Goal: Transaction & Acquisition: Obtain resource

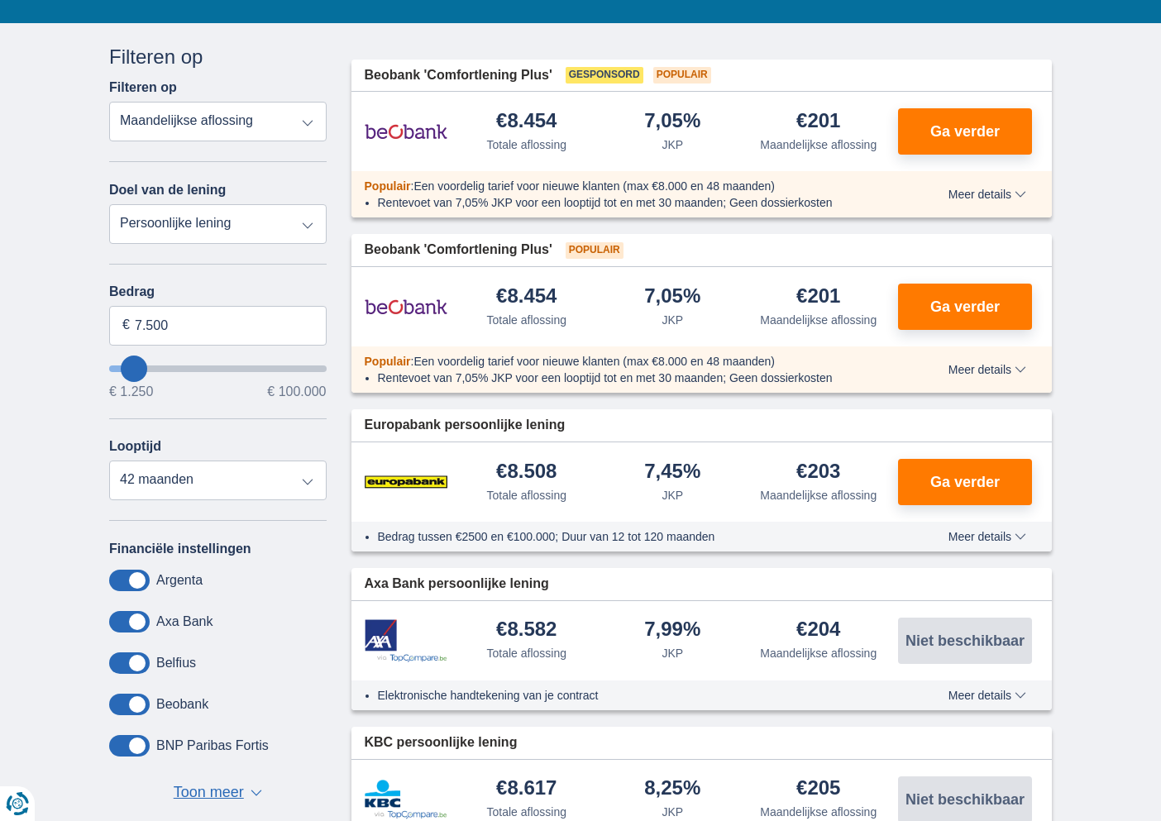
scroll to position [170, 0]
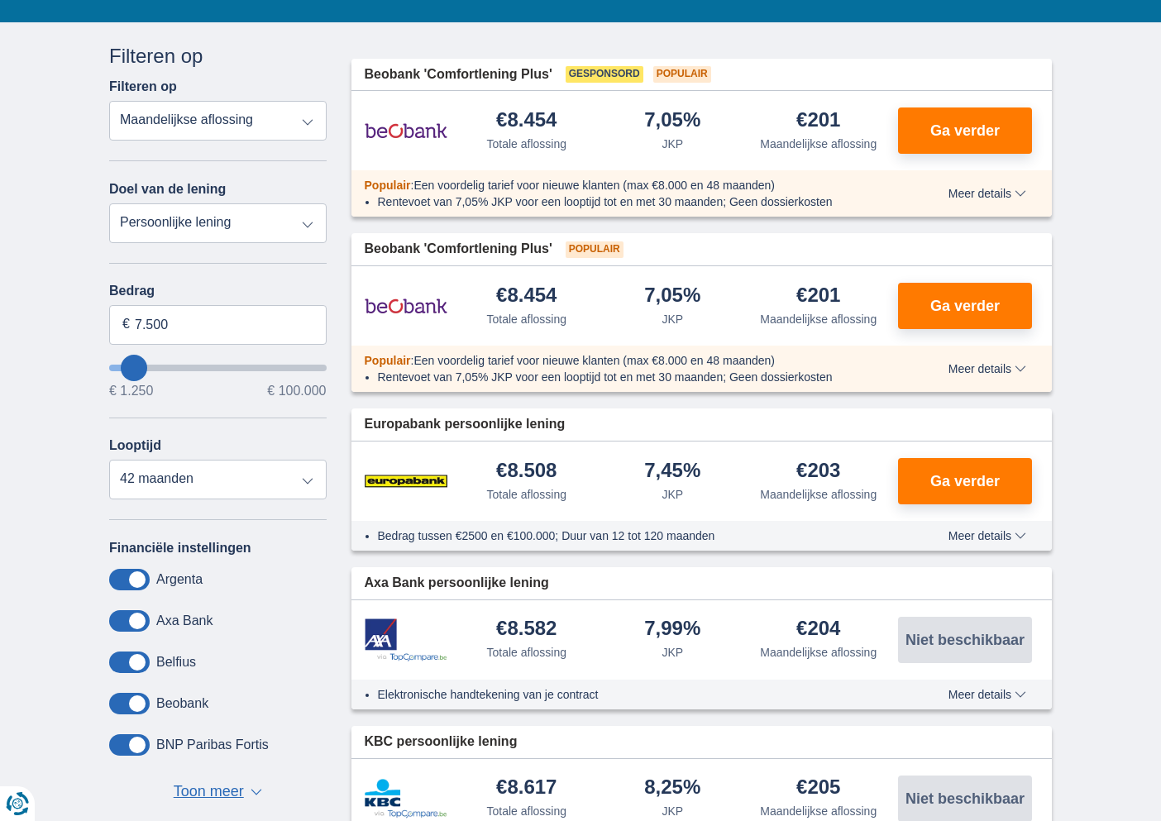
type input "10.250"
type input "10250"
select select "60"
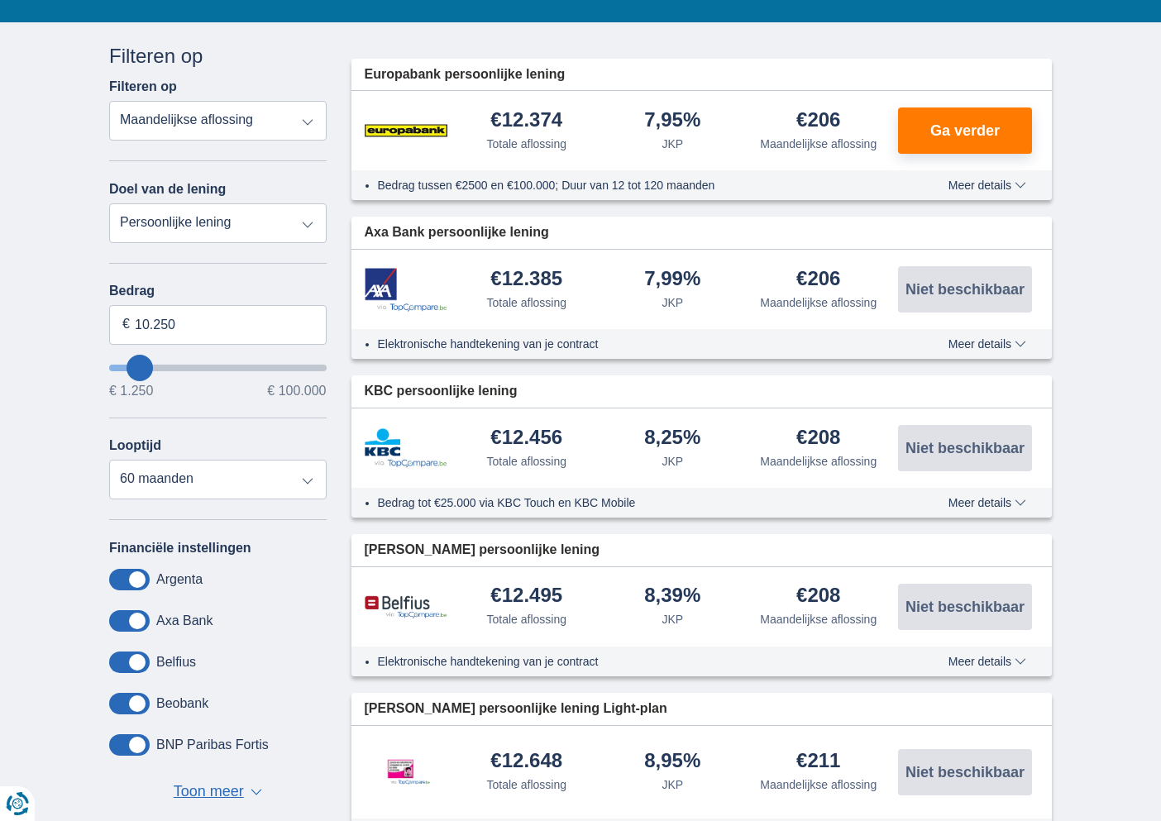
type input "6.250"
type input "6250"
select select "42"
type input "5250"
type input "5.250"
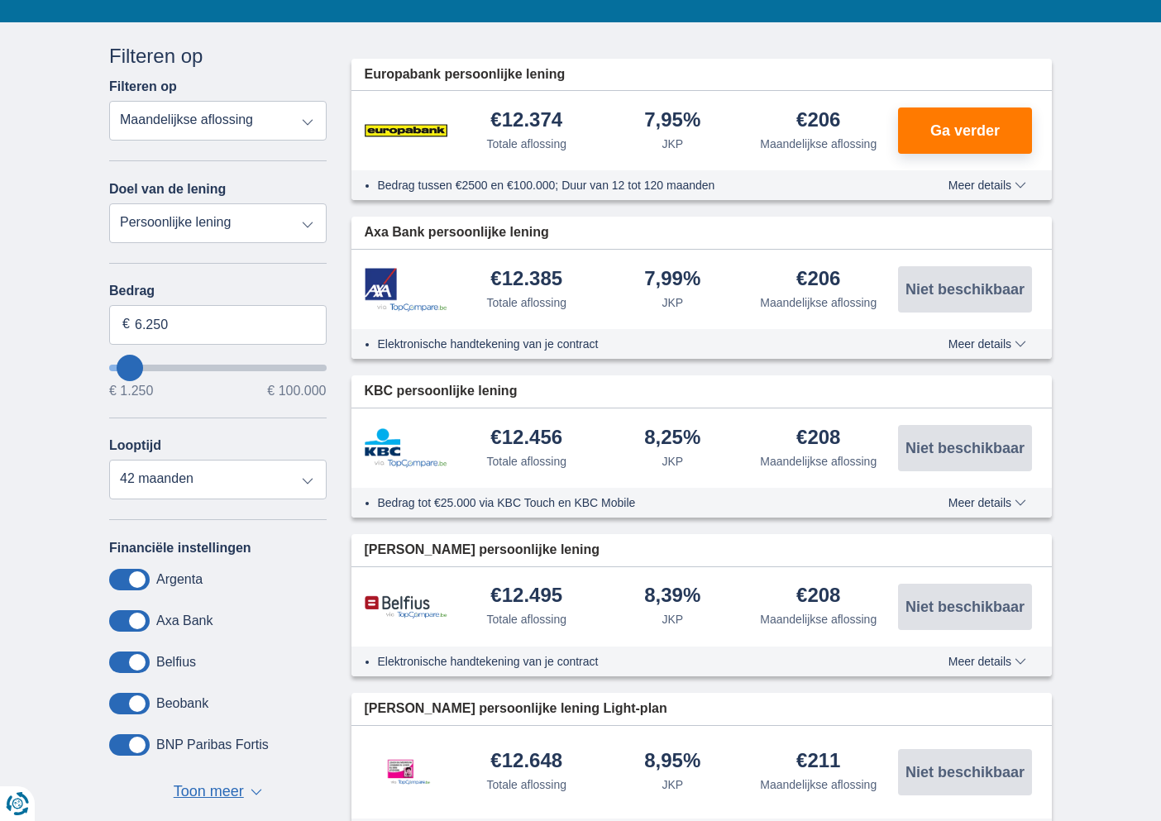
select select "36"
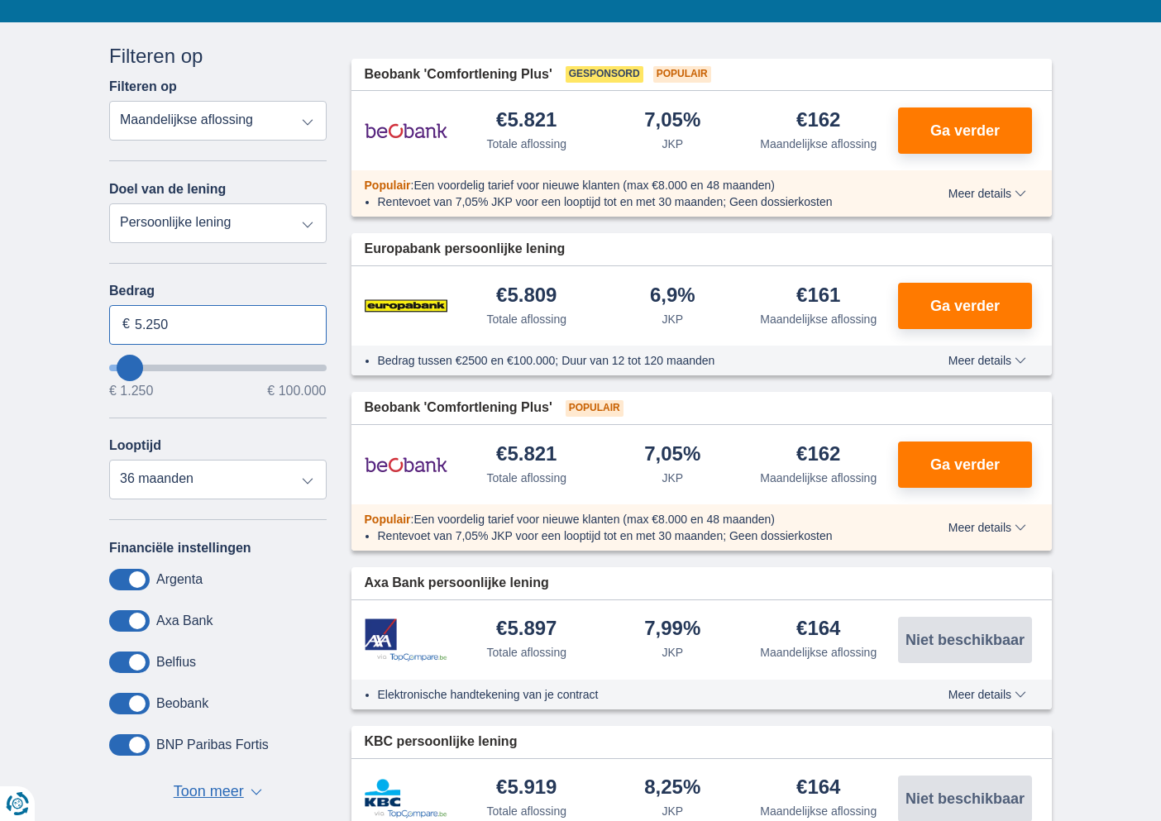
click at [180, 326] on input "5.250" at bounding box center [218, 325] width 218 height 40
type input "5"
type input "8.000"
type input "8250"
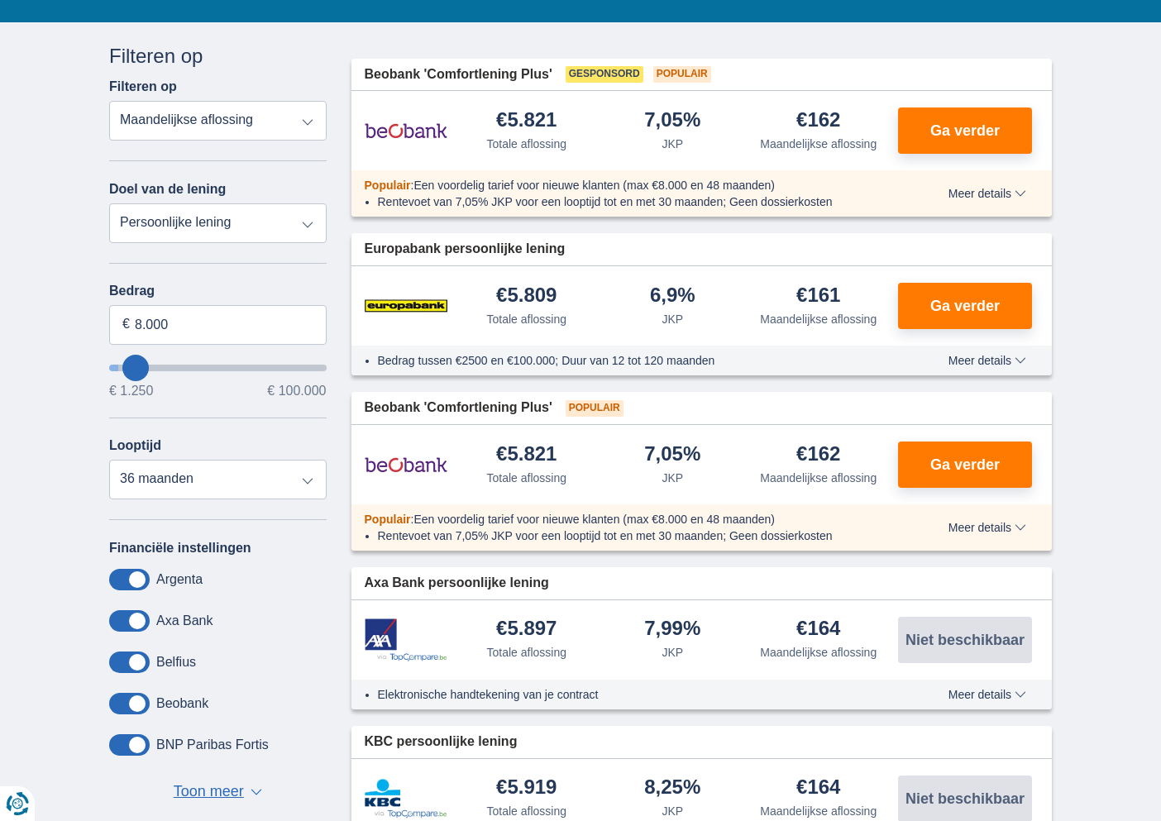
select select "48"
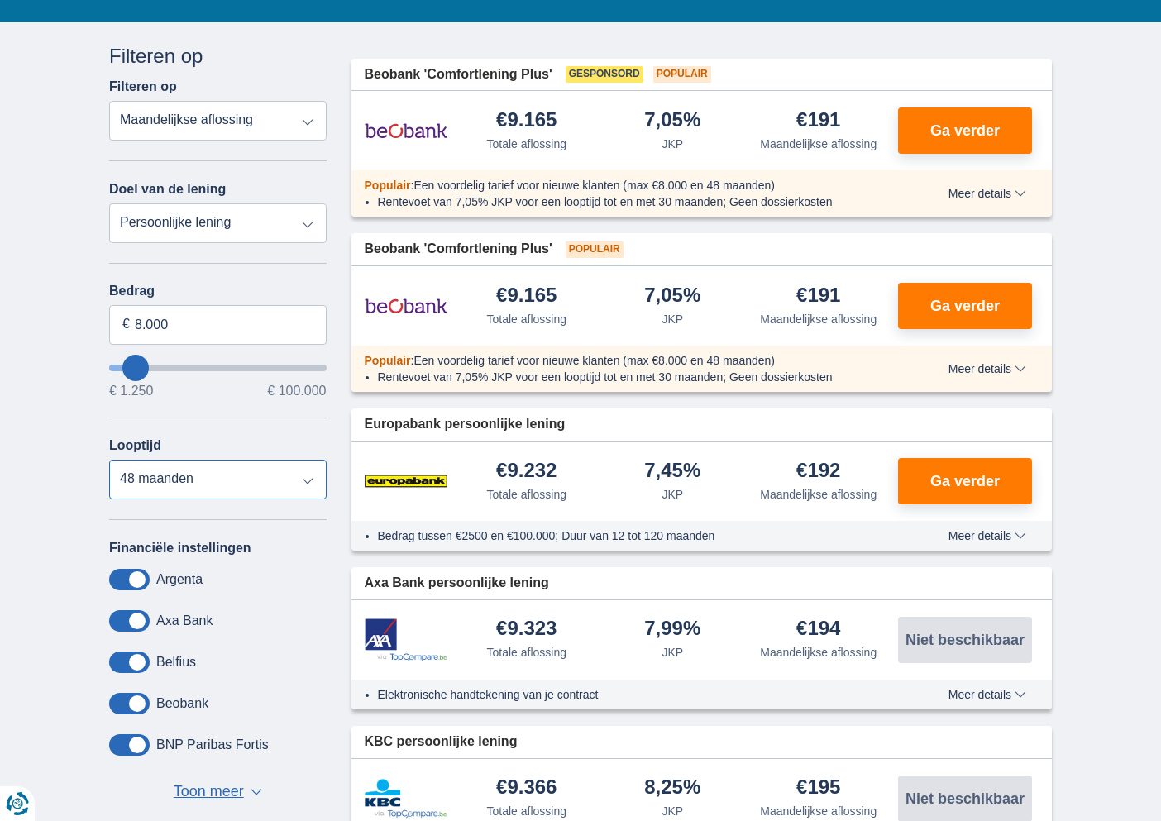
click at [297, 482] on select "12 maanden 18 maanden 24 maanden 30 maanden 36 maanden 42 maanden 48 maanden" at bounding box center [218, 480] width 218 height 40
click at [109, 462] on select "12 maanden 18 maanden 24 maanden 30 maanden 36 maanden 42 maanden 48 maanden" at bounding box center [218, 480] width 218 height 40
click at [297, 482] on select "12 maanden 18 maanden 24 maanden 30 maanden 36 maanden 42 maanden 48 maanden" at bounding box center [218, 480] width 218 height 40
click at [109, 462] on select "12 maanden 18 maanden 24 maanden 30 maanden 36 maanden 42 maanden 48 maanden" at bounding box center [218, 480] width 218 height 40
click at [309, 227] on select "Persoonlijke lening Auto Moto / fiets Mobilhome / caravan Renovatie Energie Sch…" at bounding box center [218, 223] width 218 height 40
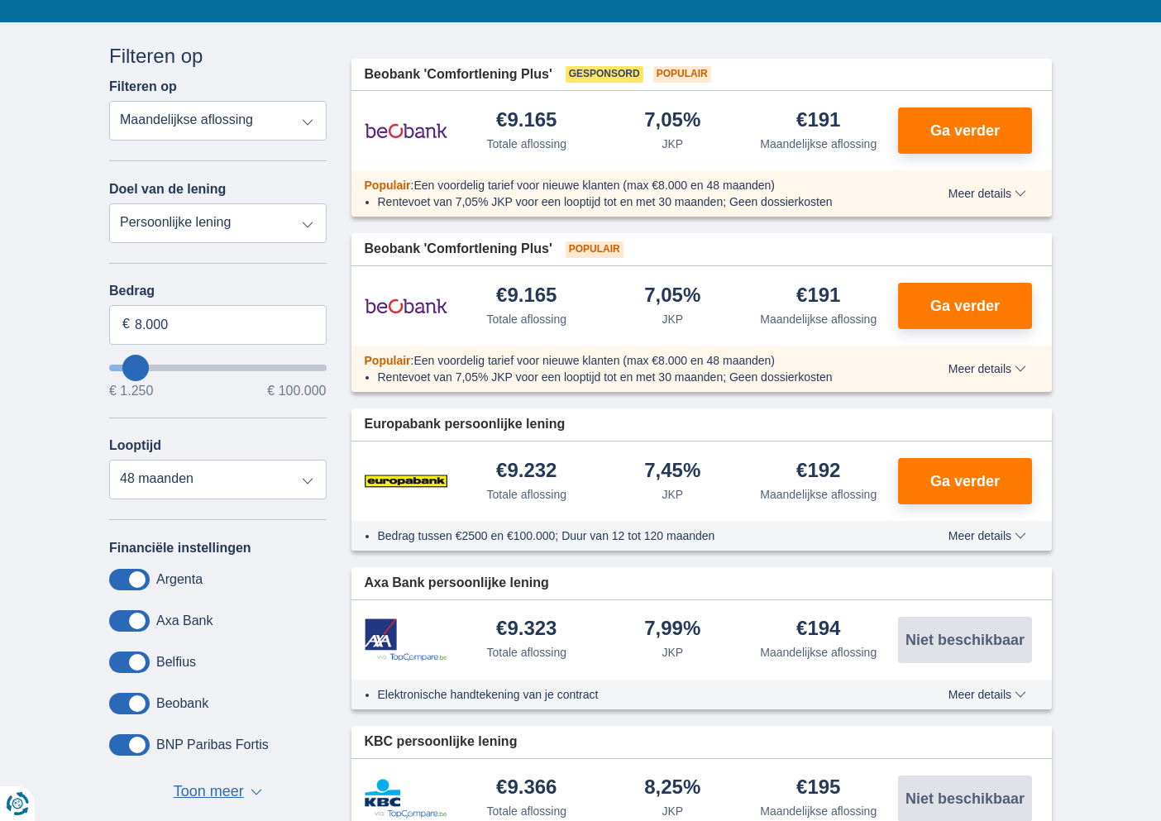
select select "vehicleLoan"
click at [109, 203] on select "Persoonlijke lening Auto Moto / fiets Mobilhome / caravan Renovatie Energie Sch…" at bounding box center [218, 223] width 218 height 40
select select "3-4"
type input "15.000"
type input "15250"
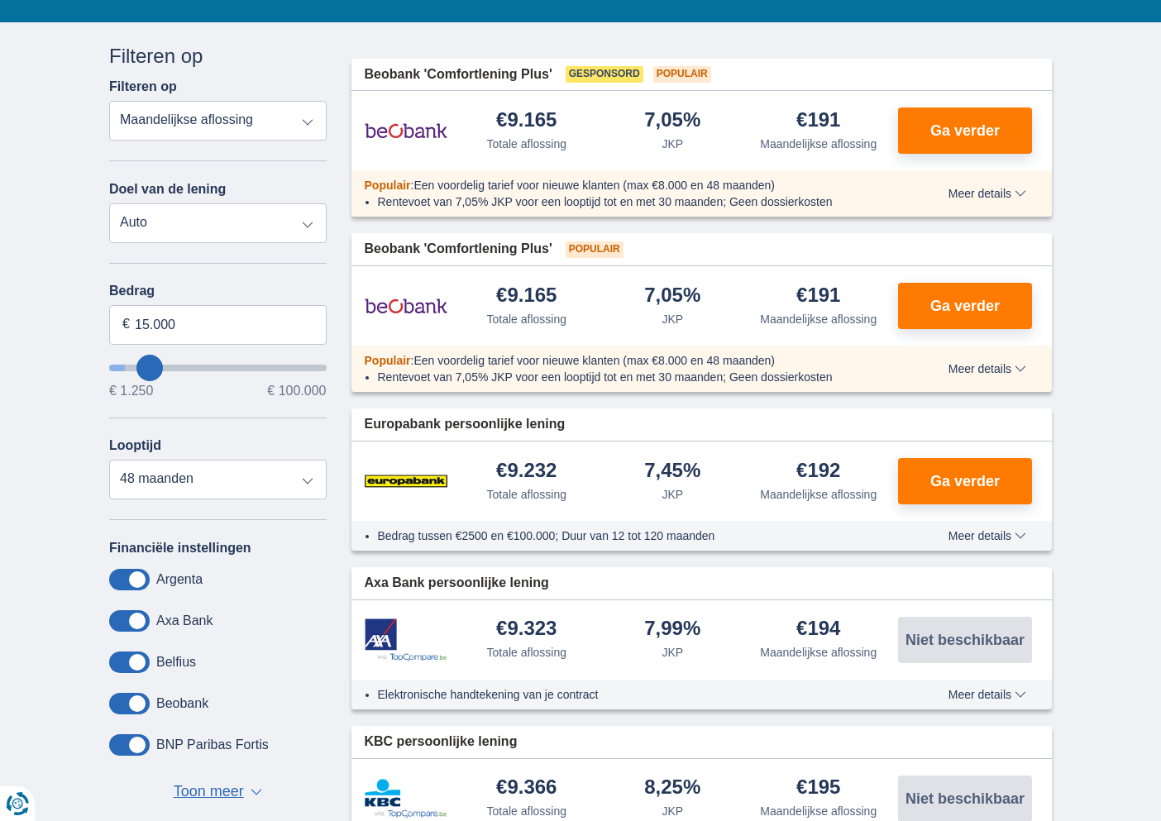
select select "60"
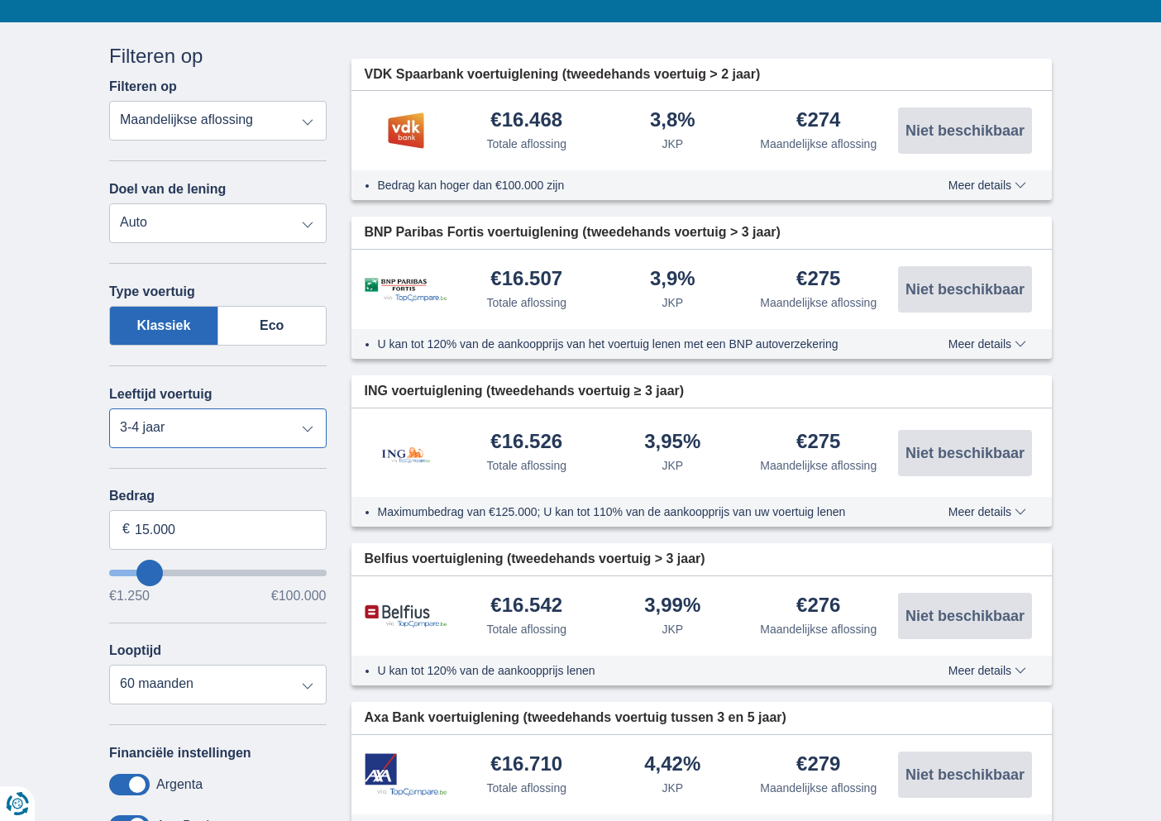
click at [306, 432] on select "Nieuw 0-1 jaar 1-2 jaar 2-3 jaar 3-4 jaar 4-5 jaar 5+ jaar" at bounding box center [218, 429] width 218 height 40
click at [109, 409] on select "Nieuw 0-1 jaar 1-2 jaar 2-3 jaar 3-4 jaar 4-5 jaar 5+ jaar" at bounding box center [218, 429] width 218 height 40
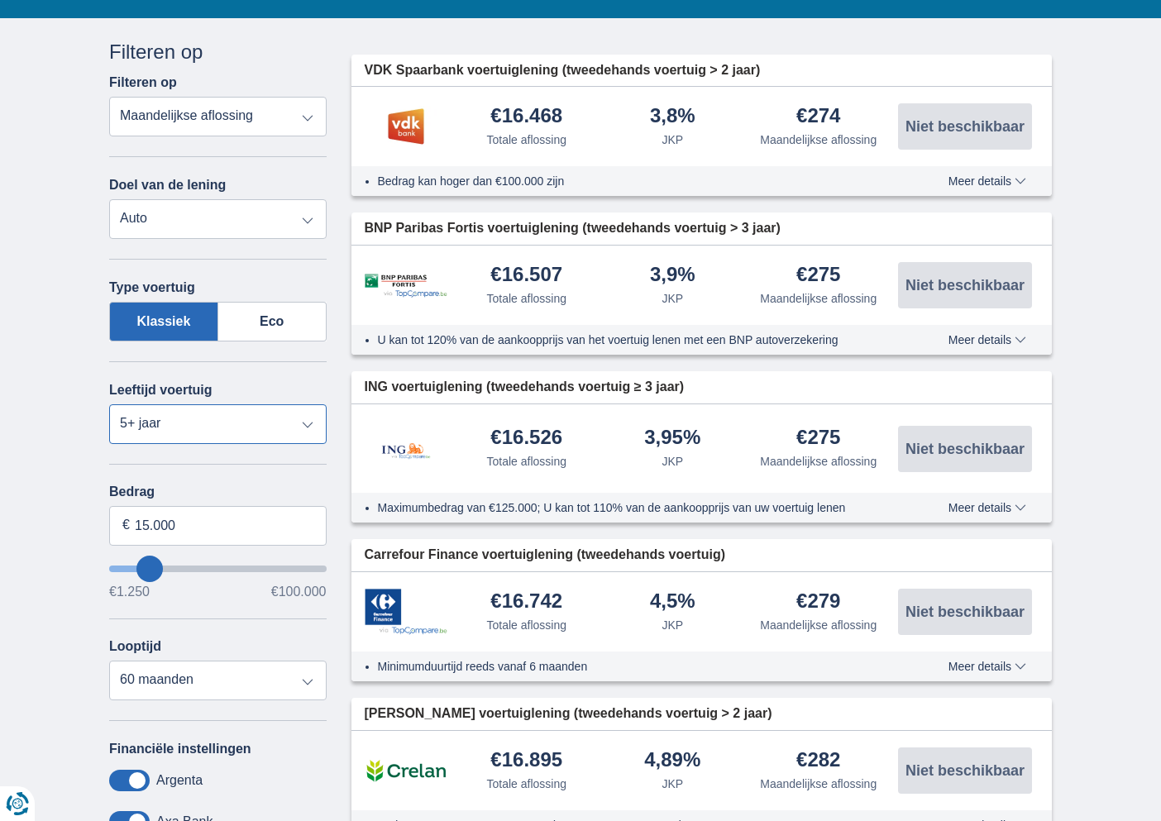
scroll to position [177, 0]
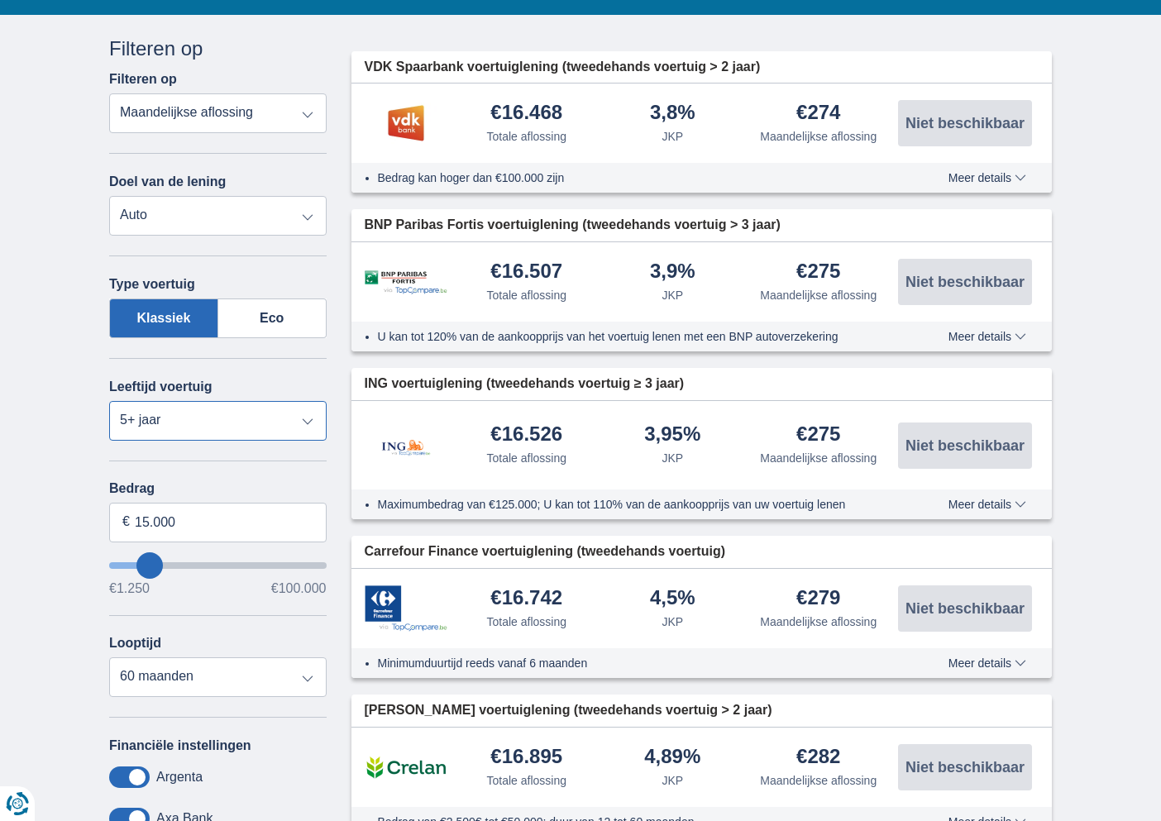
click at [309, 426] on select "Nieuw 0-1 jaar 1-2 jaar 2-3 jaar 3-4 jaar 4-5 jaar 5+ jaar" at bounding box center [218, 421] width 218 height 40
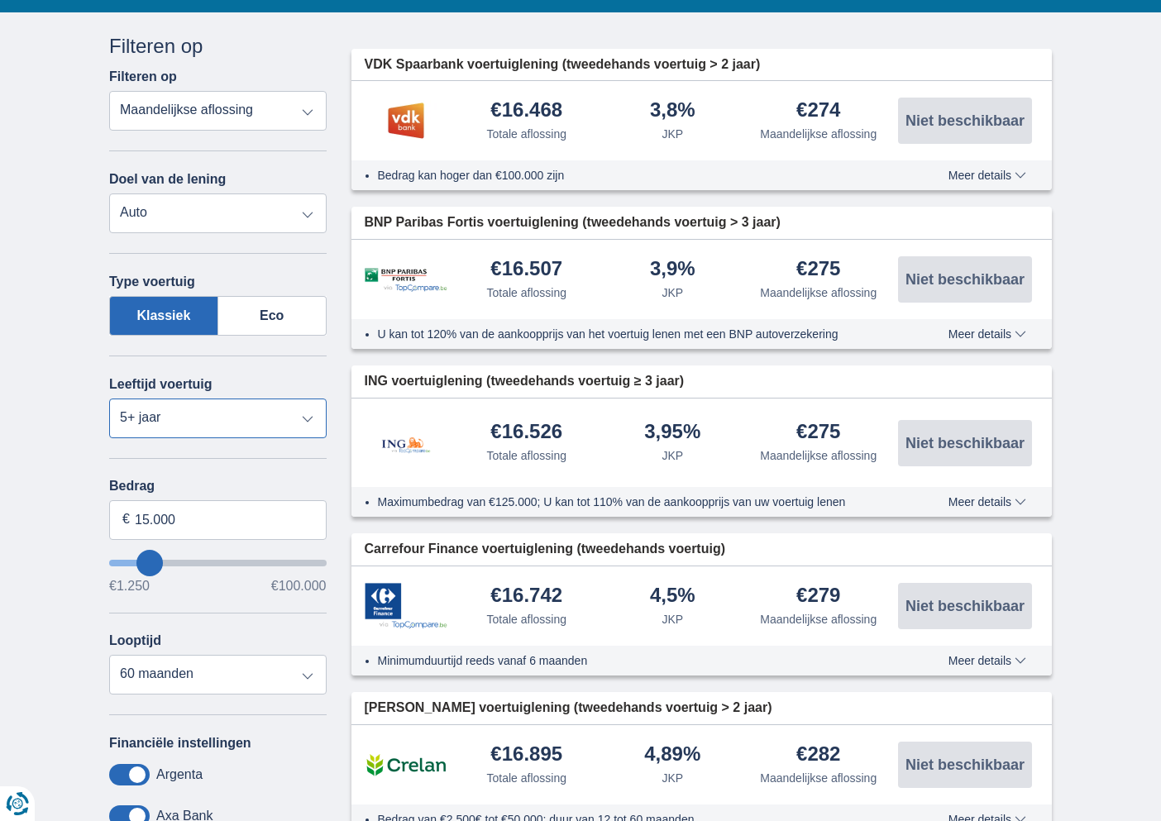
scroll to position [178, 0]
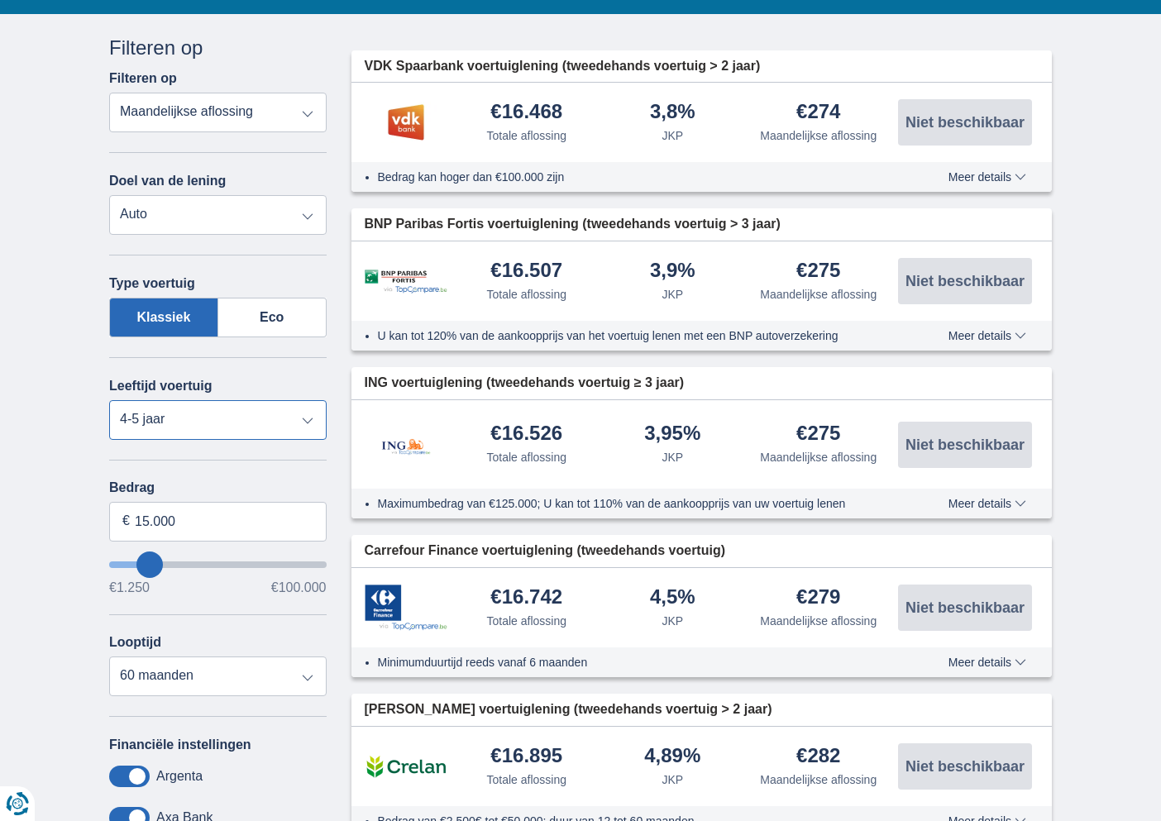
click at [109, 401] on select "Nieuw 0-1 jaar 1-2 jaar 2-3 jaar 3-4 jaar 4-5 jaar 5+ jaar" at bounding box center [218, 420] width 218 height 40
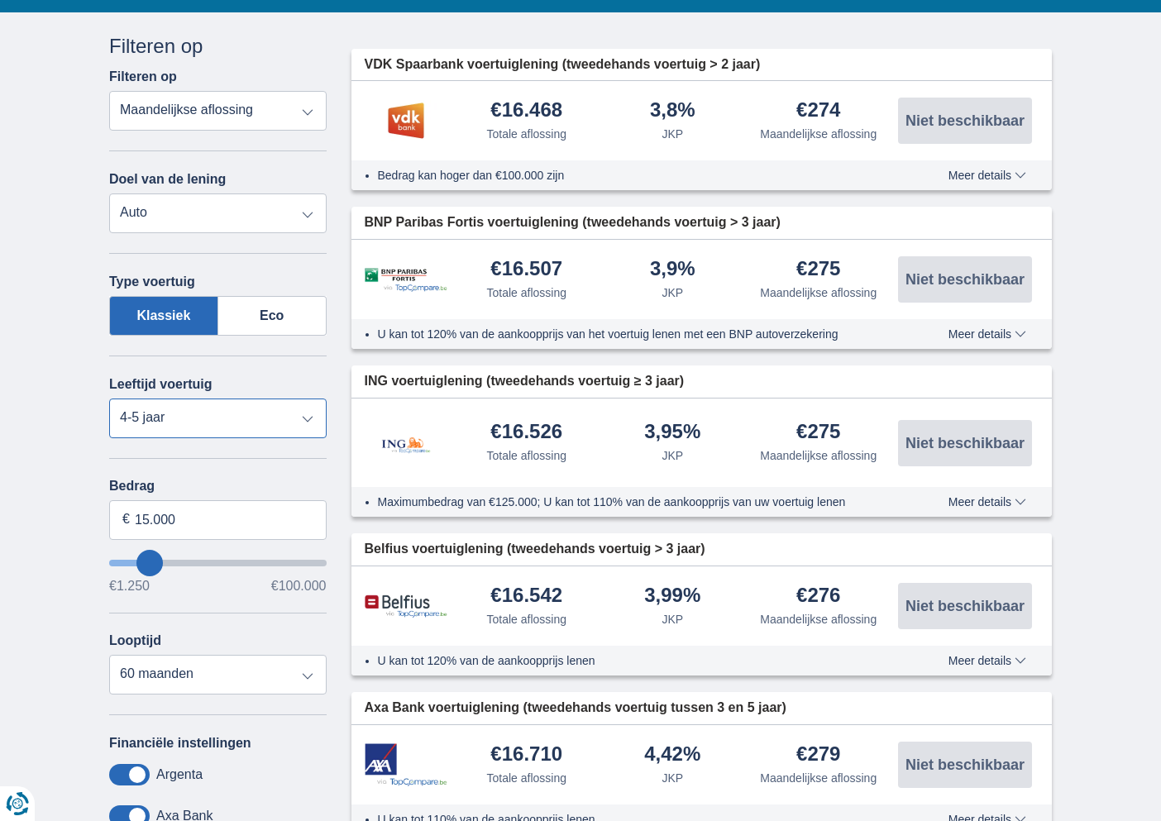
click at [296, 426] on select "Nieuw 0-1 jaar 1-2 jaar 2-3 jaar 3-4 jaar 4-5 jaar 5+ jaar" at bounding box center [218, 419] width 218 height 40
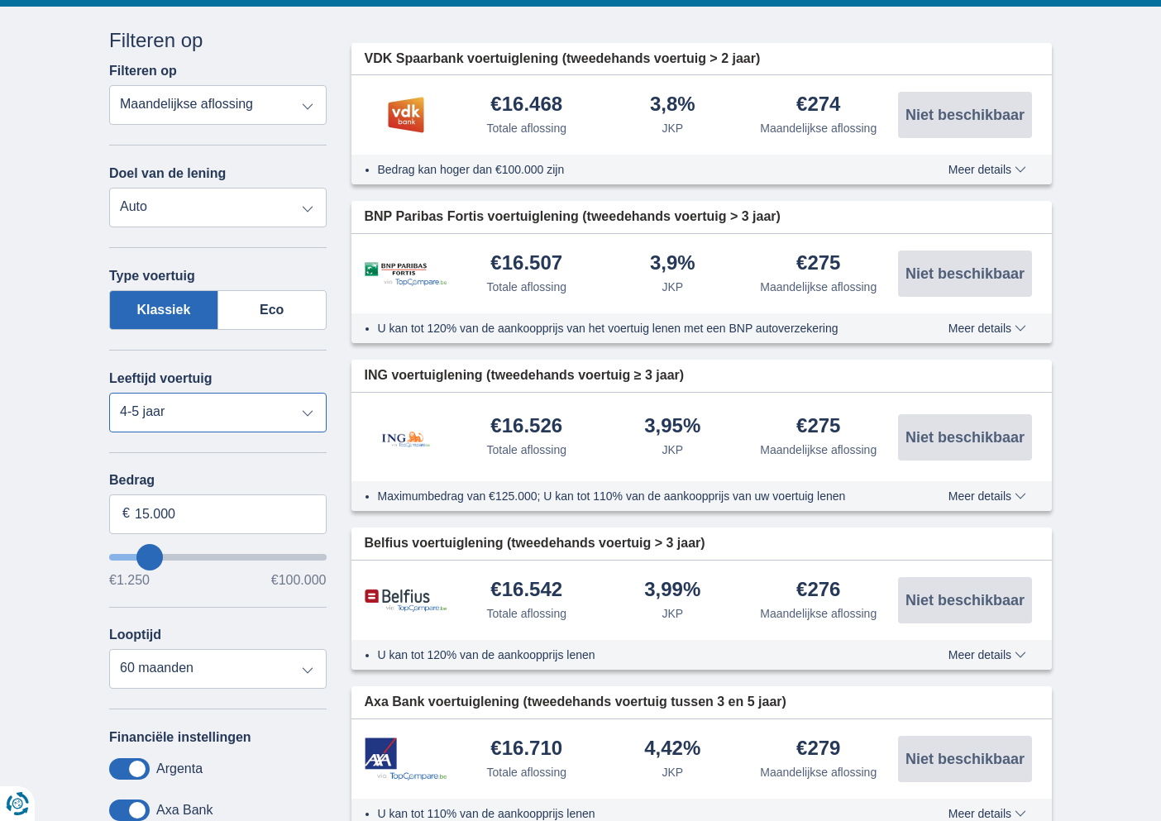
scroll to position [186, 0]
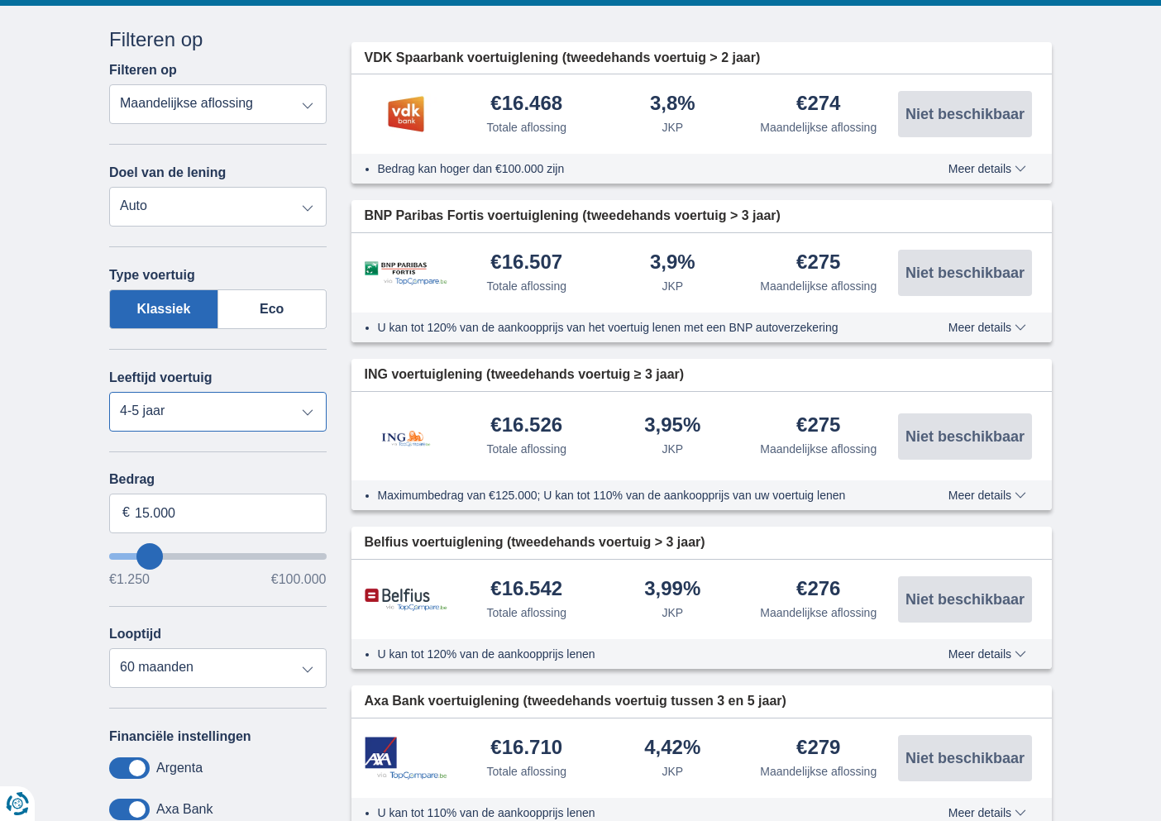
select select "5+"
click at [109, 393] on select "Nieuw 0-1 jaar 1-2 jaar 2-3 jaar 3-4 jaar 4-5 jaar 5+ jaar" at bounding box center [218, 412] width 218 height 40
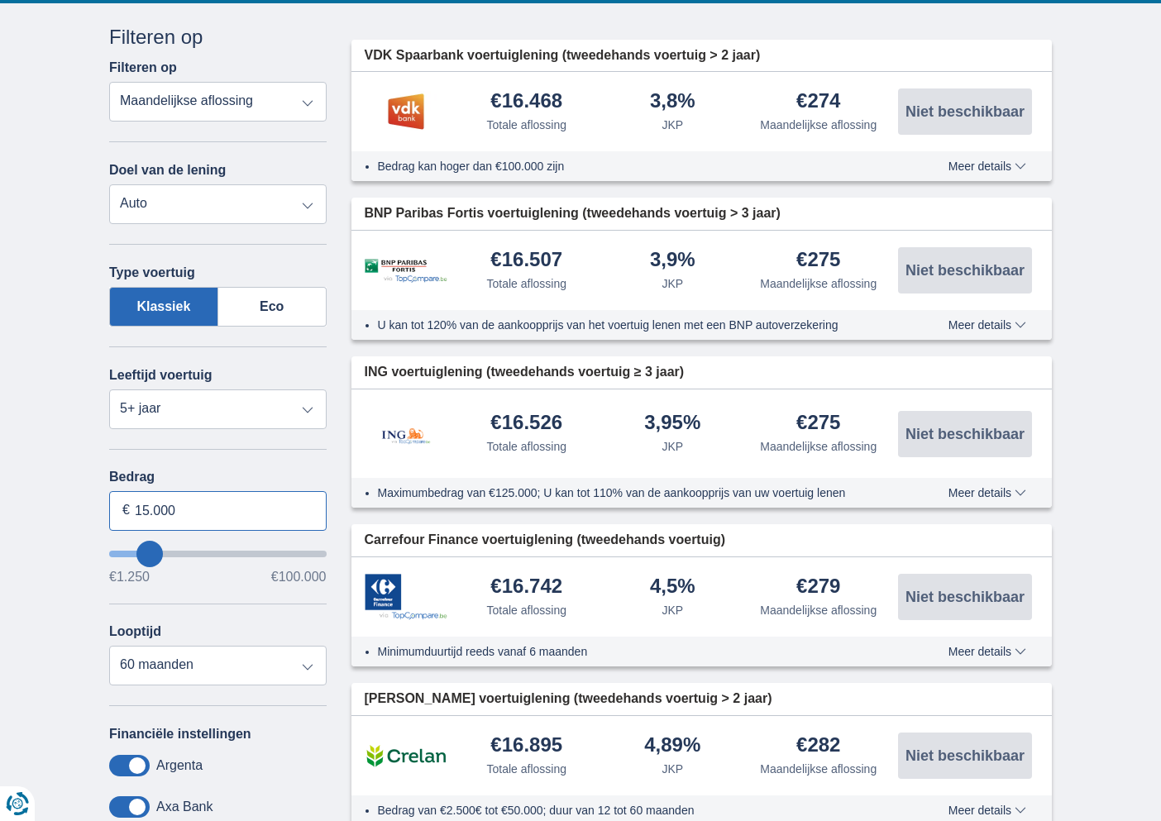
click at [212, 518] on input "15.000" at bounding box center [218, 511] width 218 height 40
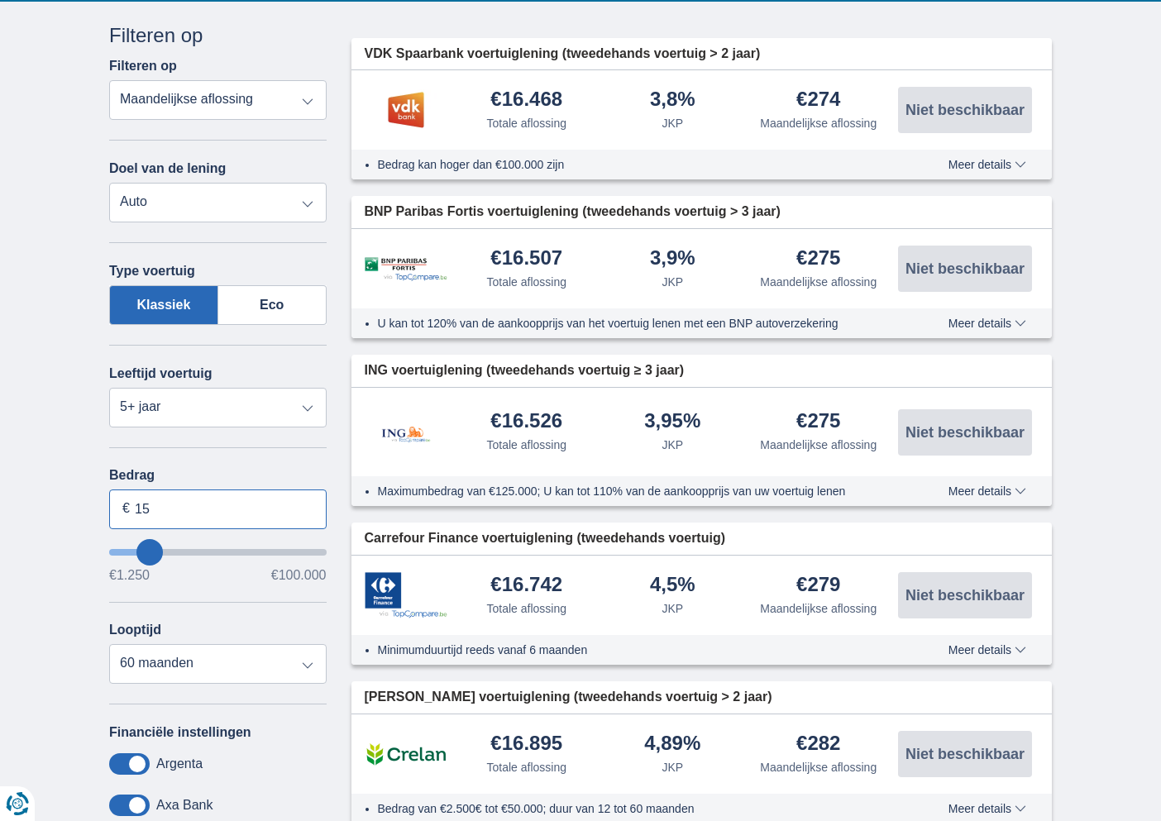
type input "1"
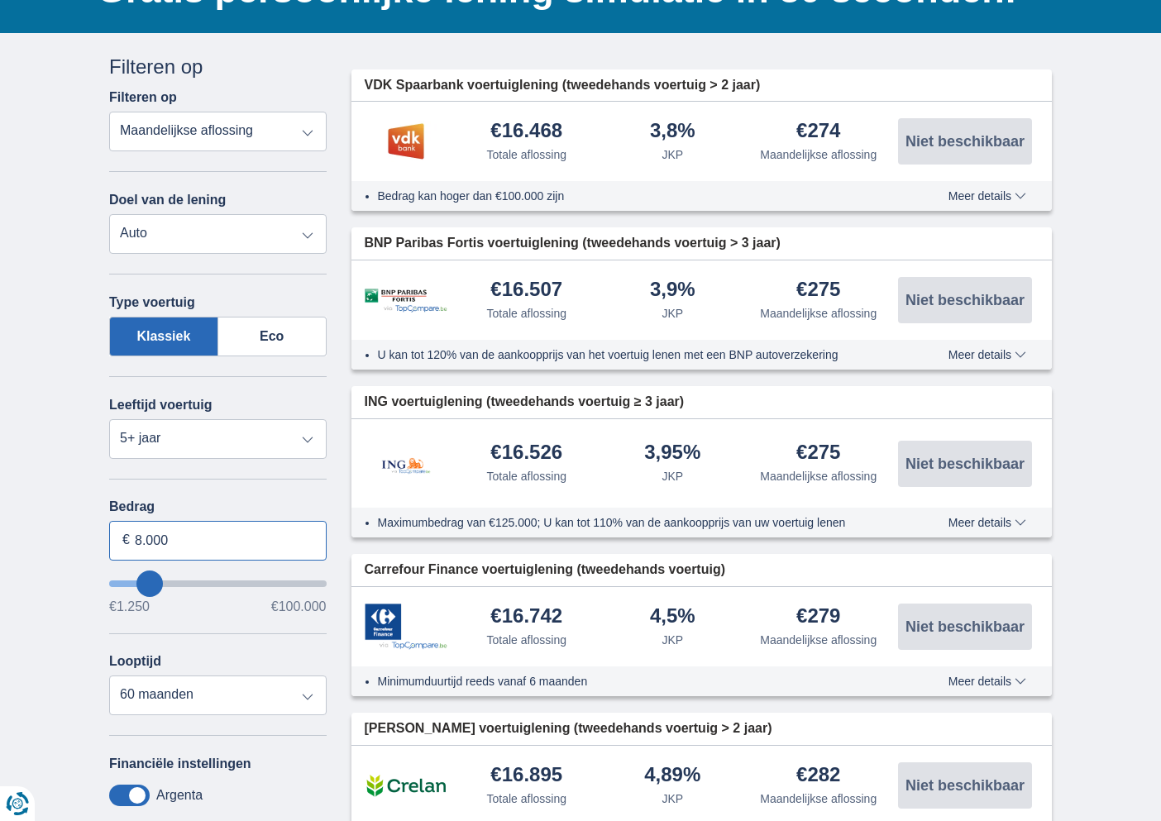
type input "8.000"
type input "8250"
select select "48"
click at [101, 518] on div "Annuleren Filters Filteren op Filteren op Totale aflossing JKP Maandelijkse afl…" at bounding box center [218, 549] width 242 height 992
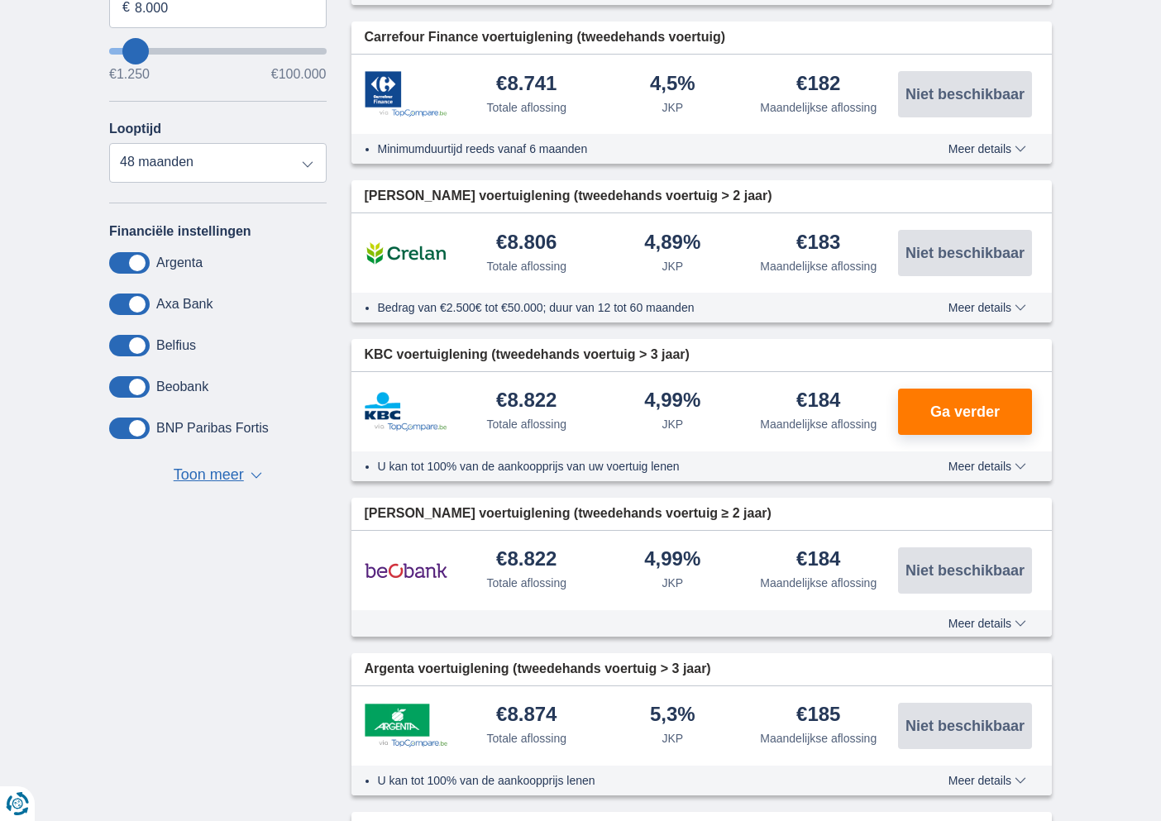
scroll to position [694, 0]
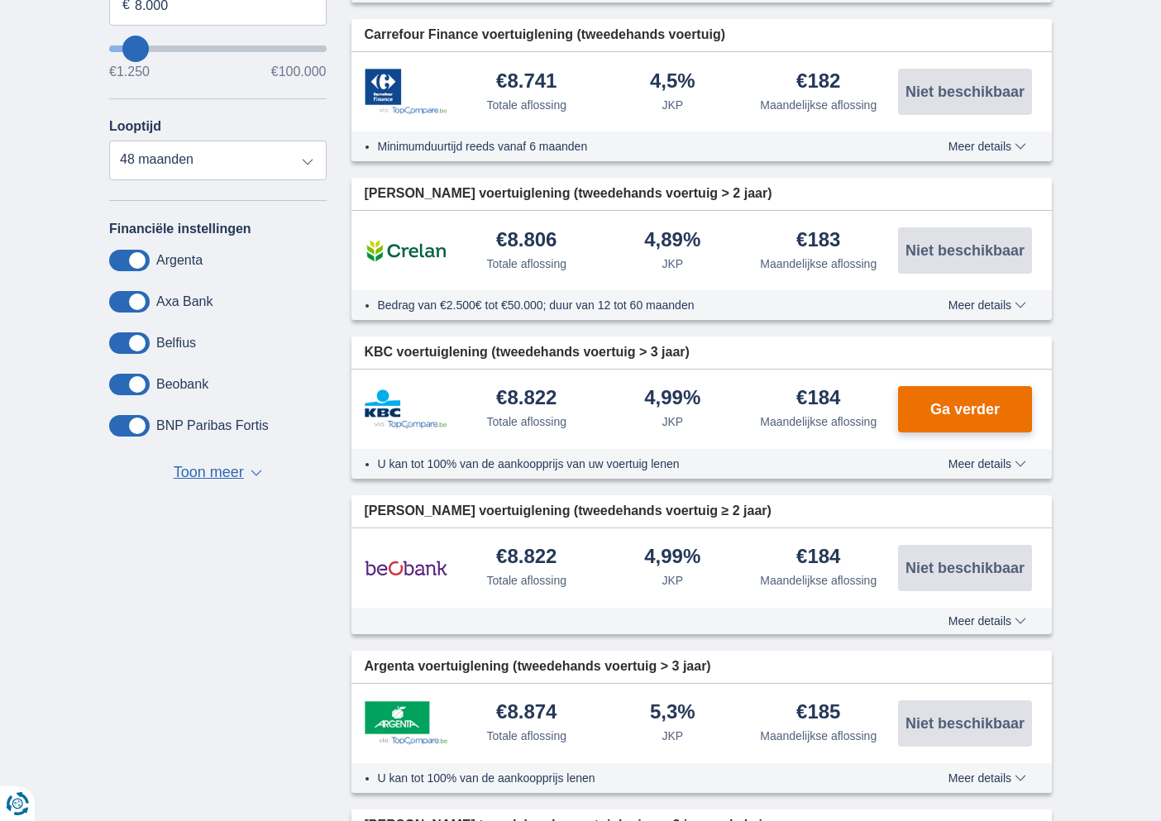
click at [986, 393] on button "Ga verder" at bounding box center [965, 409] width 134 height 46
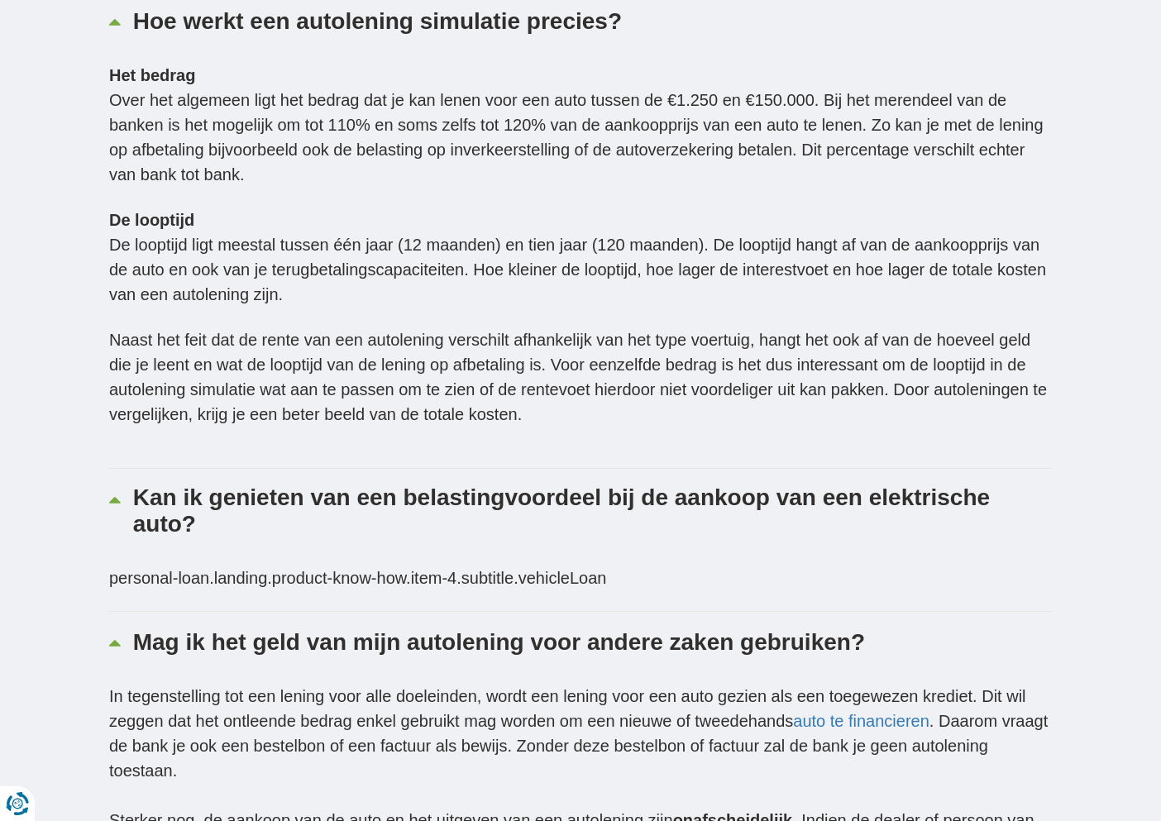
scroll to position [4914, 0]
